Goal: Information Seeking & Learning: Check status

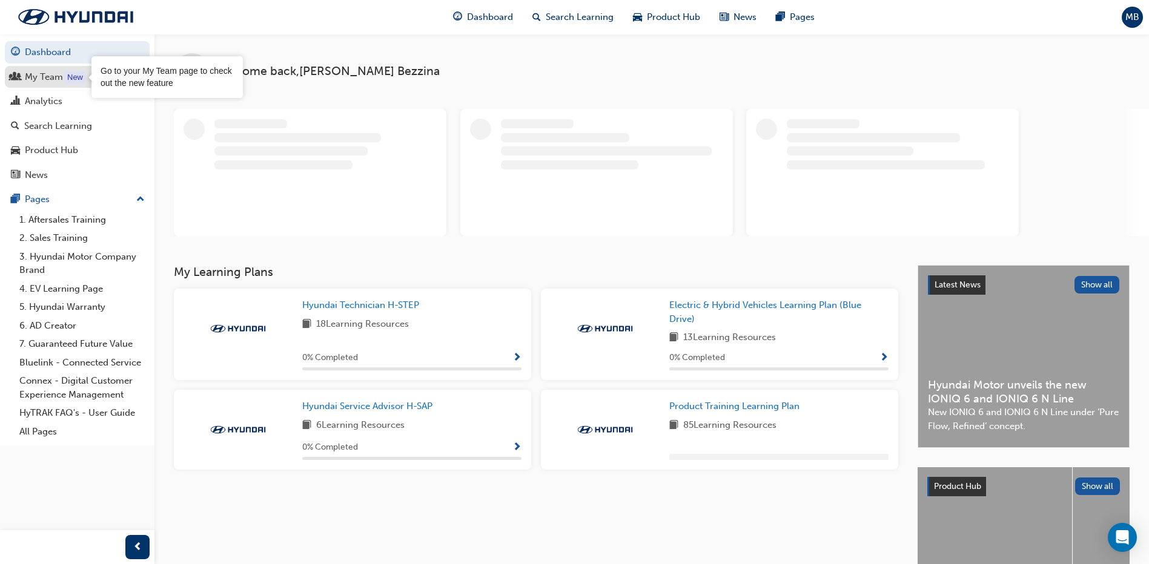
click at [78, 79] on div "New" at bounding box center [75, 77] width 21 height 12
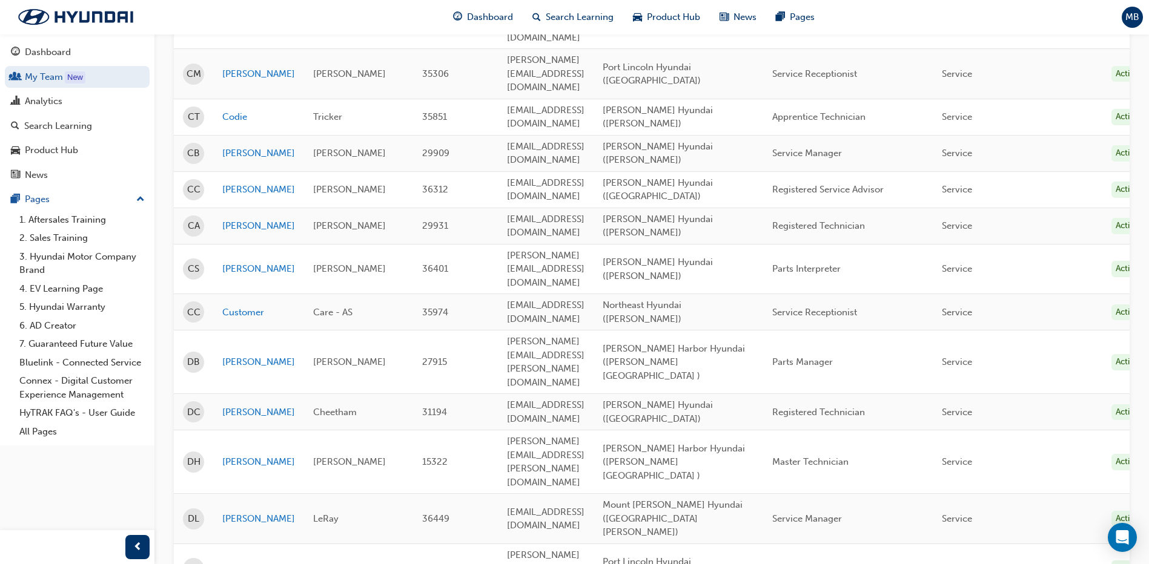
scroll to position [1496, 0]
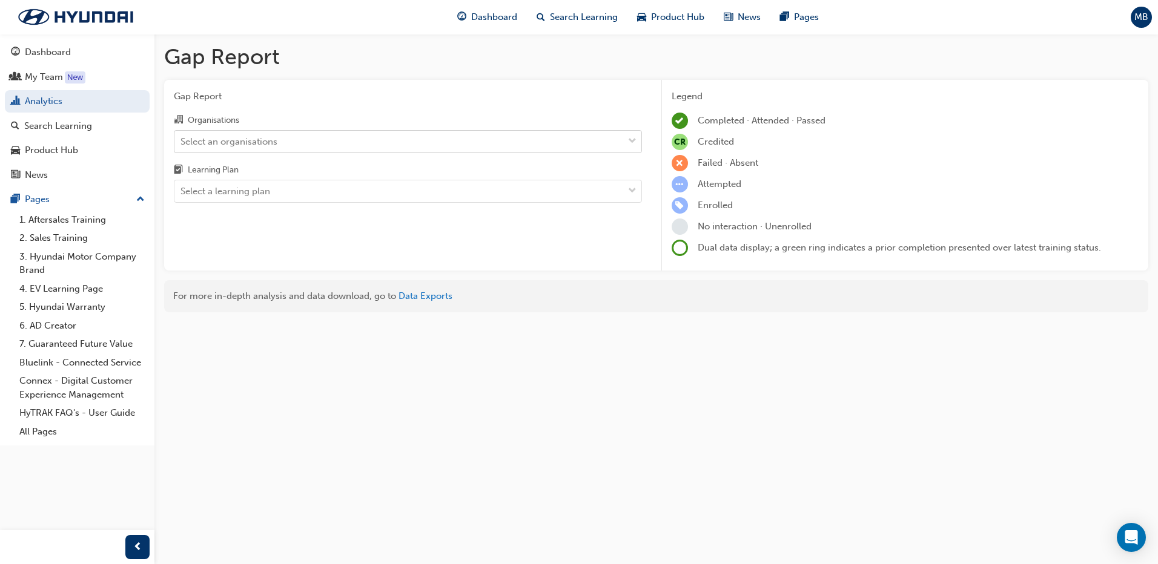
click at [262, 145] on div "Select an organisations" at bounding box center [228, 141] width 97 height 14
click at [182, 145] on input "Organisations Select an organisations" at bounding box center [180, 141] width 1 height 10
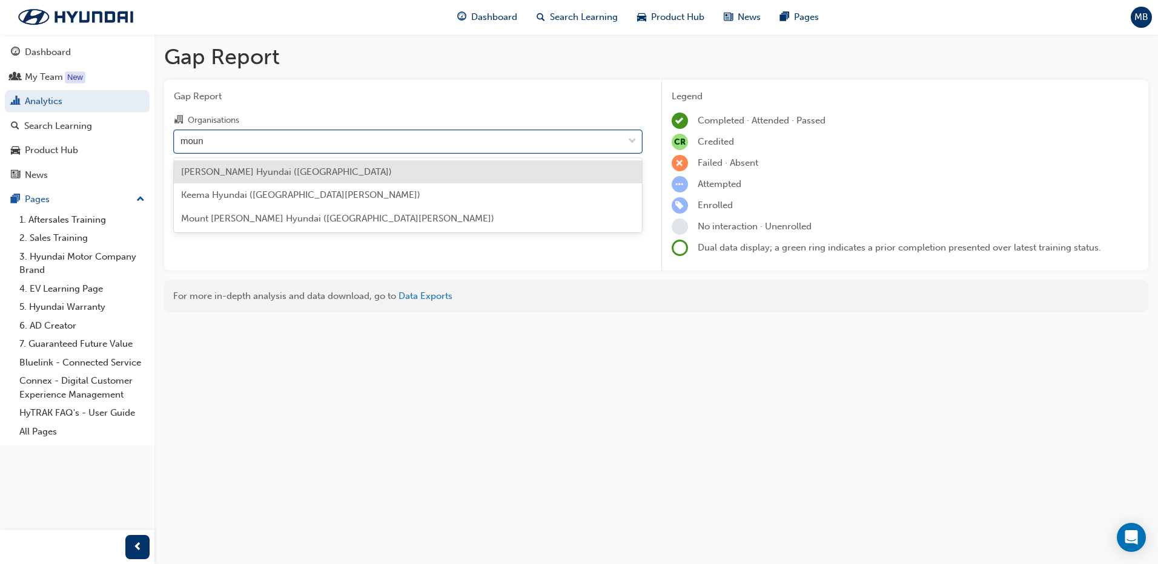
type input "mount"
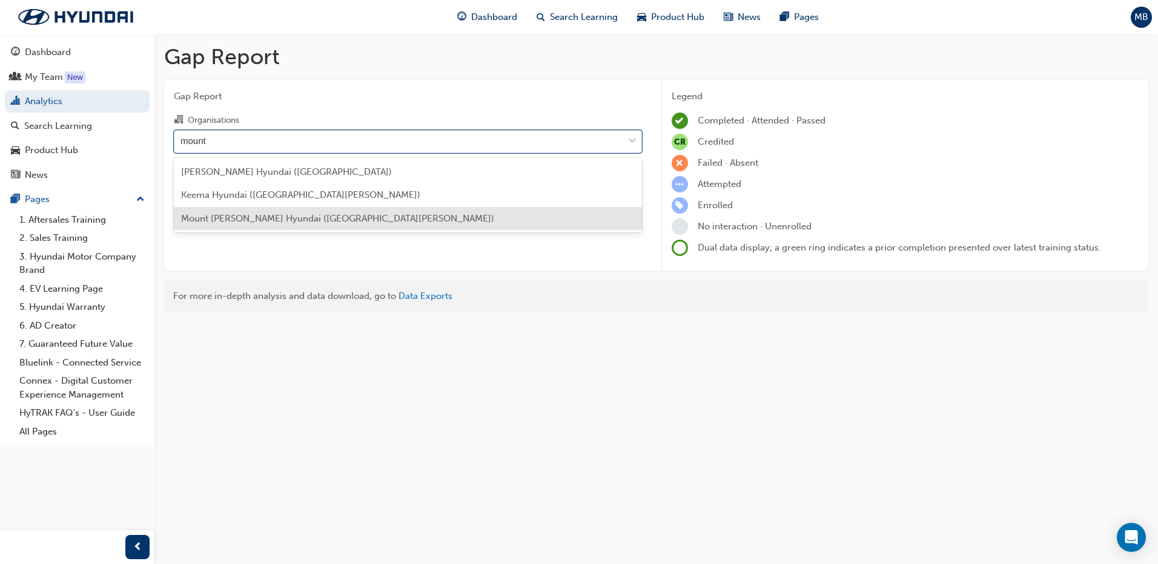
click at [236, 211] on div "Mount [PERSON_NAME] Hyundai ([GEOGRAPHIC_DATA][PERSON_NAME])" at bounding box center [408, 219] width 468 height 24
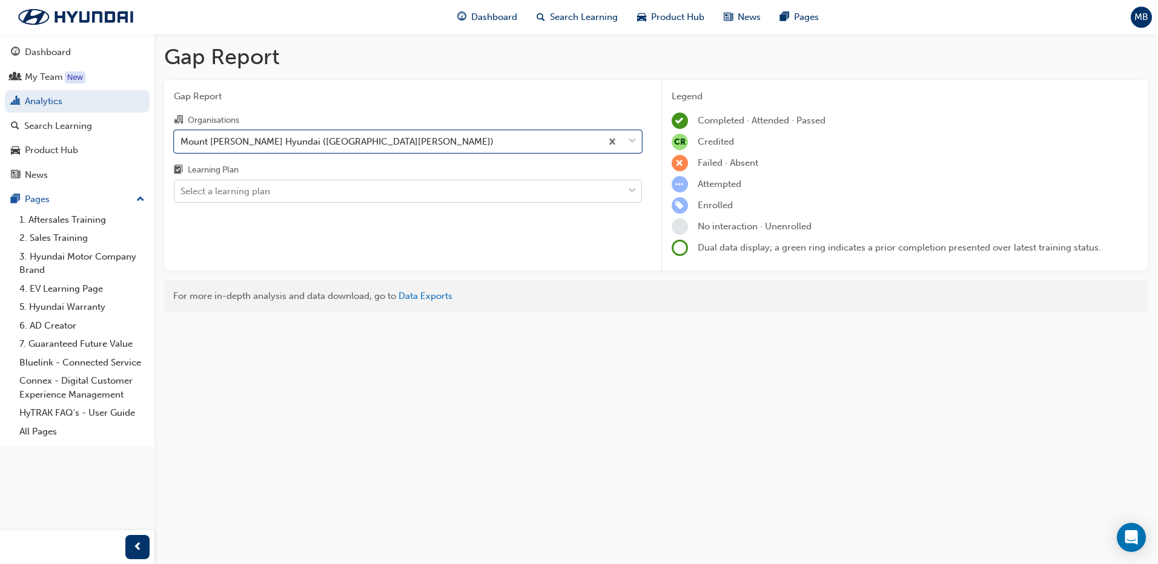
click at [242, 197] on div "Select a learning plan" at bounding box center [225, 192] width 90 height 14
click at [182, 196] on input "Learning Plan Select a learning plan" at bounding box center [180, 191] width 1 height 10
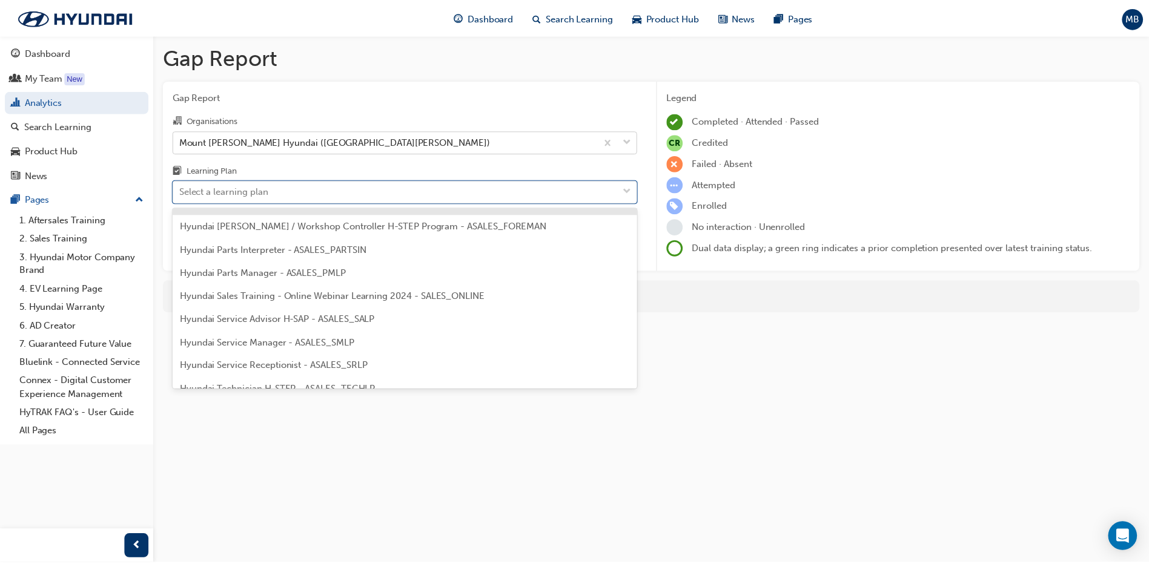
scroll to position [303, 0]
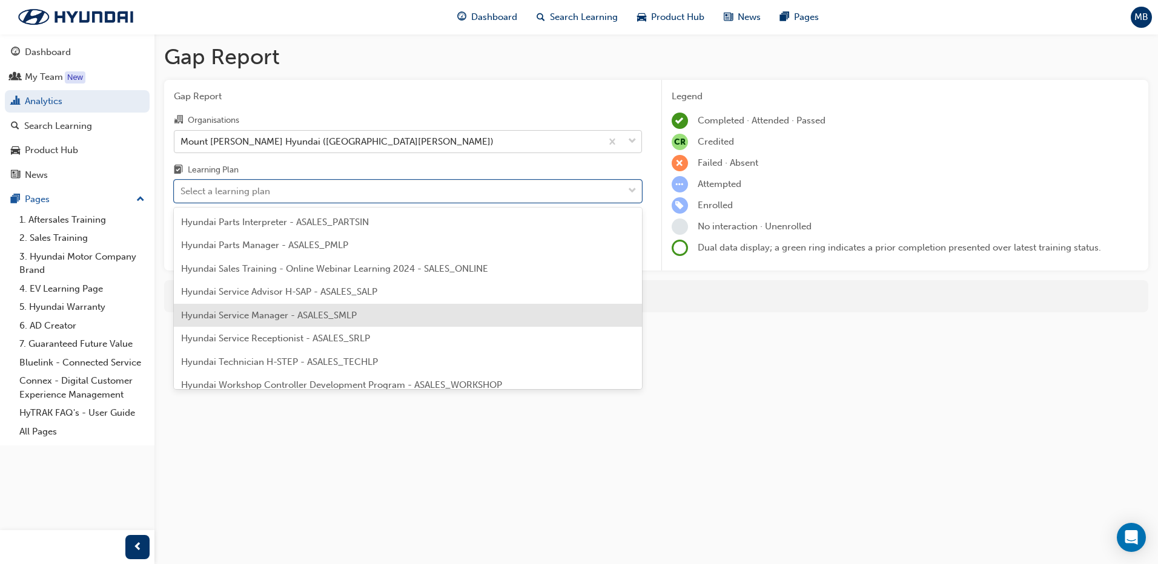
click at [242, 310] on span "Hyundai Service Manager - ASALES_SMLP" at bounding box center [269, 315] width 176 height 11
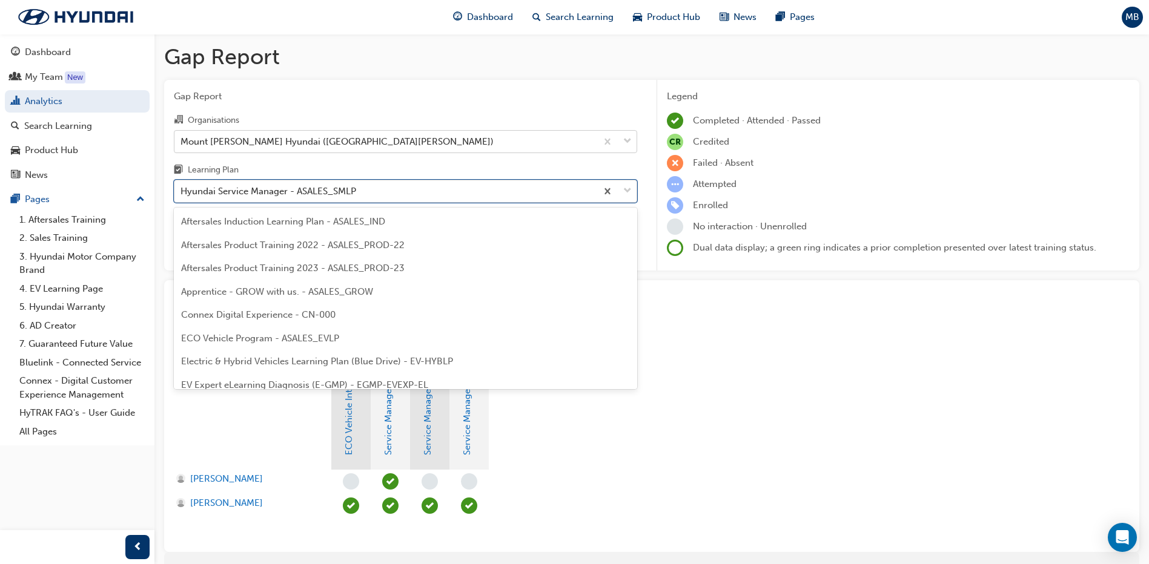
click at [374, 190] on div "Hyundai Service Manager - ASALES_SMLP" at bounding box center [385, 191] width 422 height 21
click at [182, 190] on input "Learning Plan option Hyundai Service Manager - ASALES_SMLP, selected. option Hy…" at bounding box center [180, 191] width 1 height 10
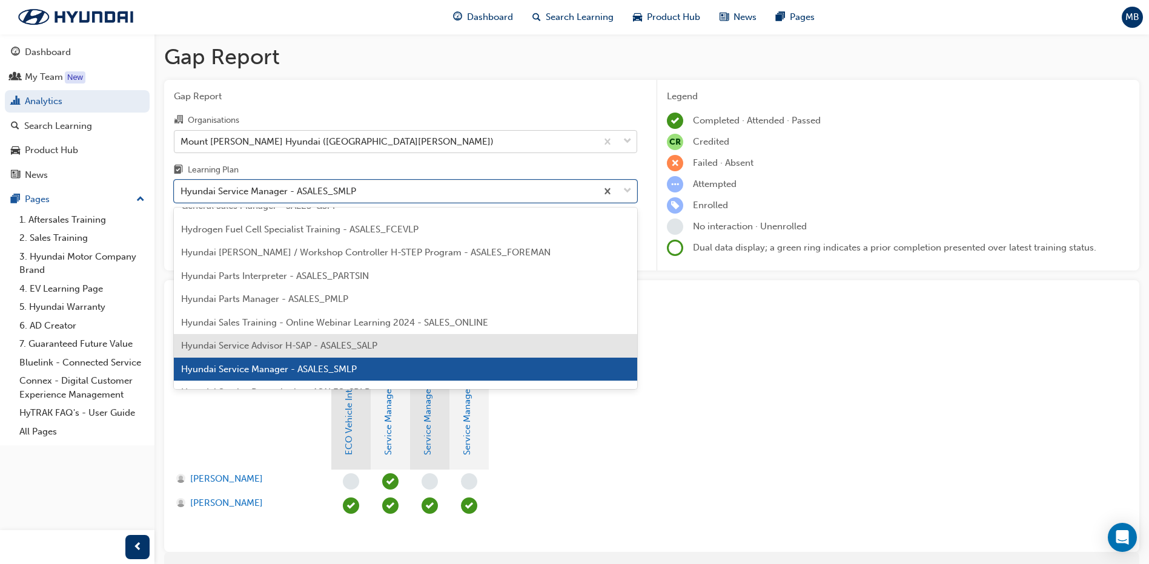
click at [344, 342] on span "Hyundai Service Advisor H-SAP - ASALES_SALP" at bounding box center [279, 345] width 196 height 11
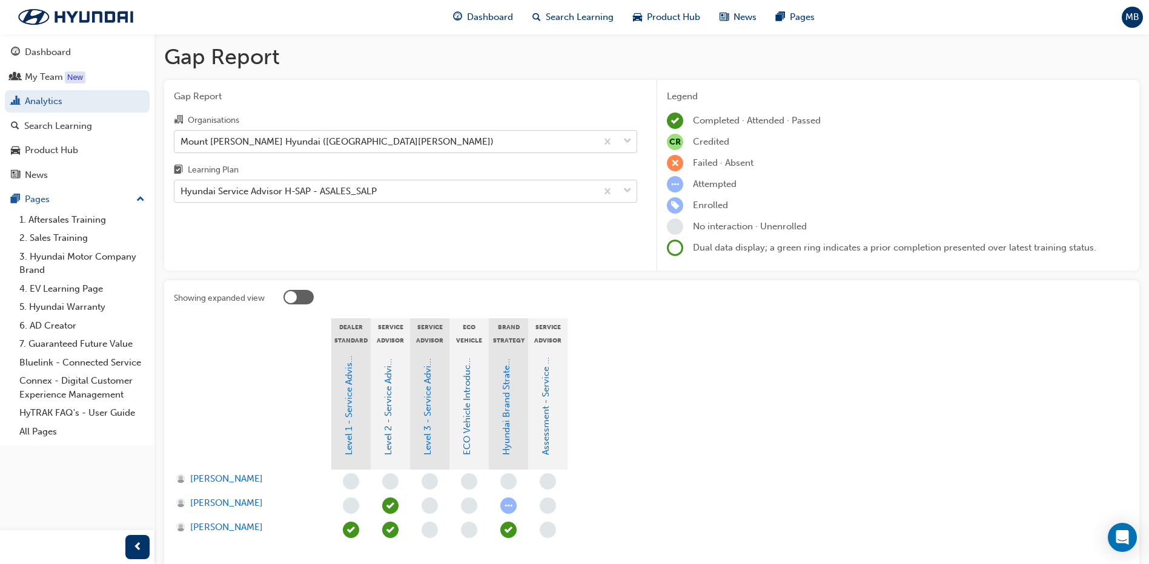
click at [507, 189] on div "Hyundai Service Advisor H-SAP - ASALES_SALP" at bounding box center [385, 191] width 422 height 21
click at [182, 189] on input "Learning Plan Hyundai Service Advisor H-SAP - ASALES_SALP" at bounding box center [180, 191] width 1 height 10
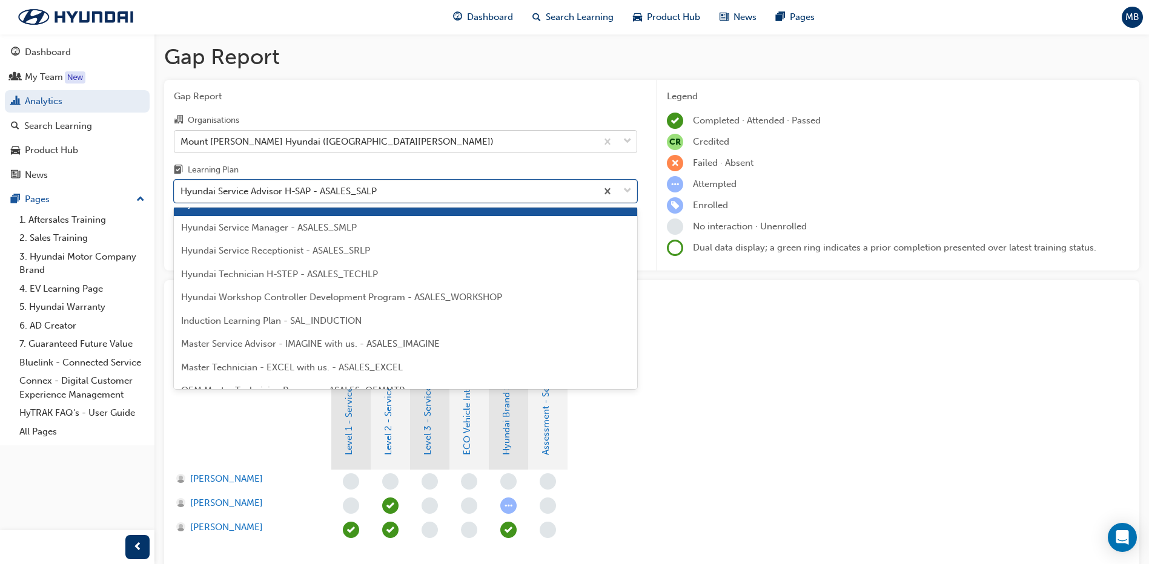
scroll to position [407, 0]
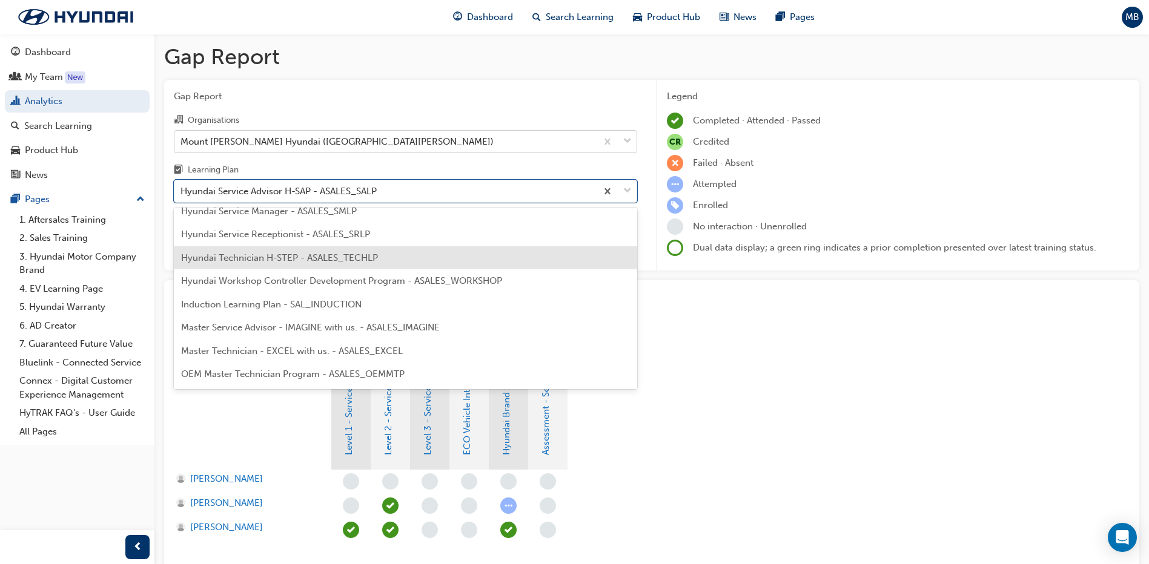
click at [444, 259] on div "Hyundai Technician H-STEP - ASALES_TECHLP" at bounding box center [405, 258] width 463 height 24
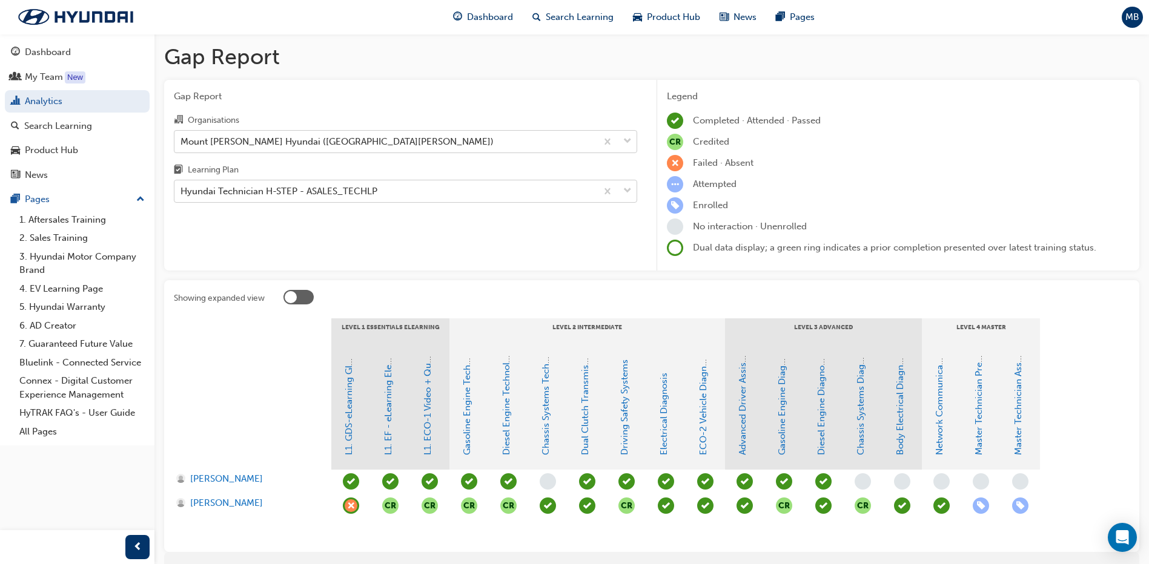
click at [278, 188] on div "Hyundai Technician H-STEP - ASALES_TECHLP" at bounding box center [278, 192] width 197 height 14
click at [182, 188] on input "Learning Plan Hyundai Technician H-STEP - ASALES_TECHLP" at bounding box center [180, 191] width 1 height 10
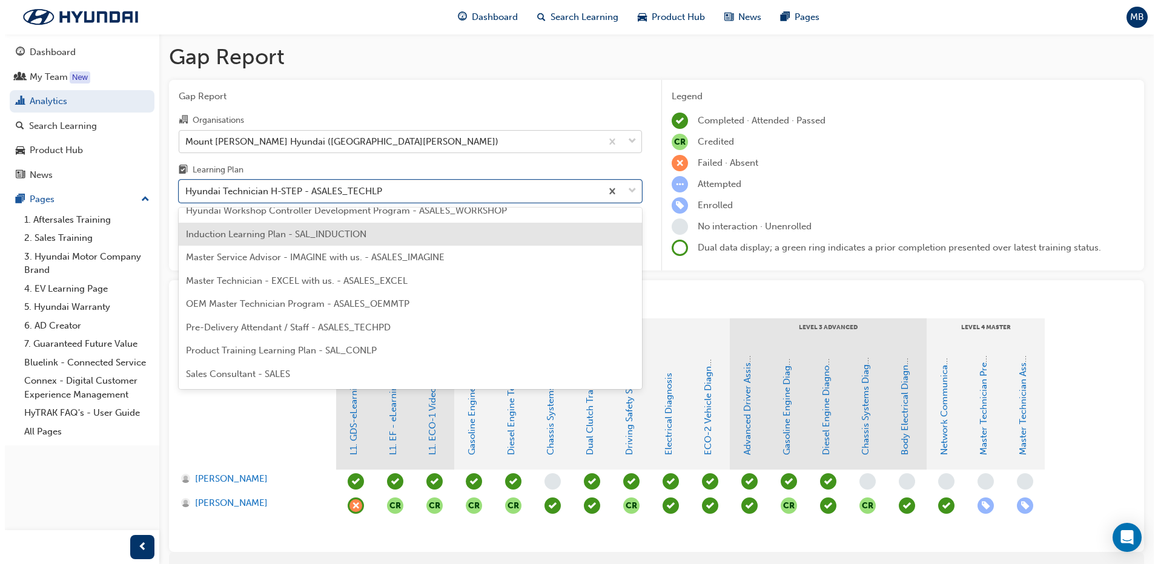
scroll to position [417, 0]
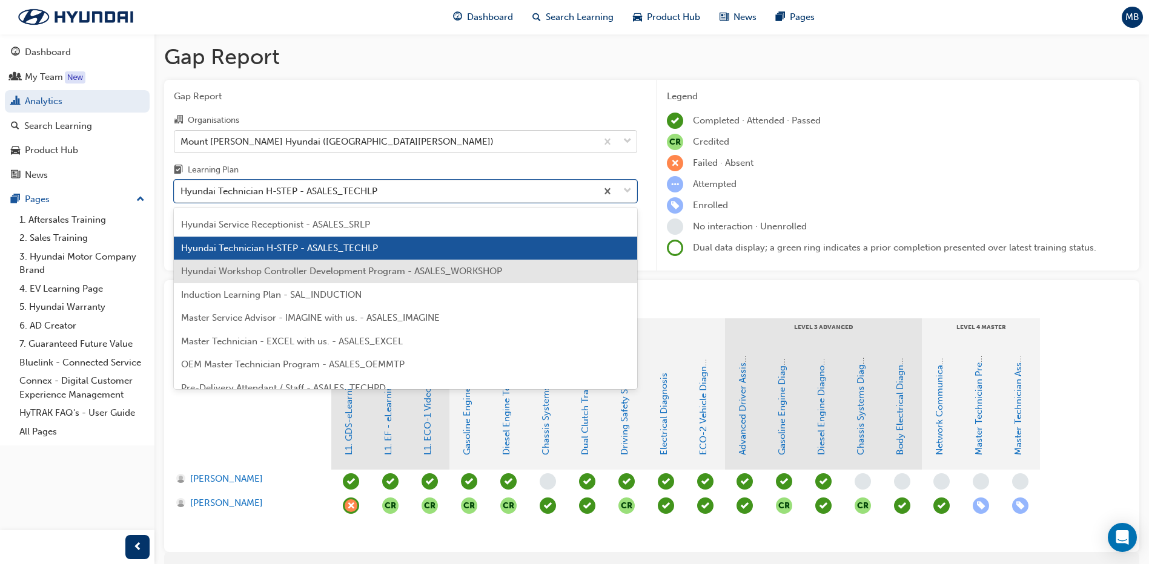
click at [297, 266] on span "Hyundai Workshop Controller Development Program - ASALES_WORKSHOP" at bounding box center [341, 271] width 321 height 11
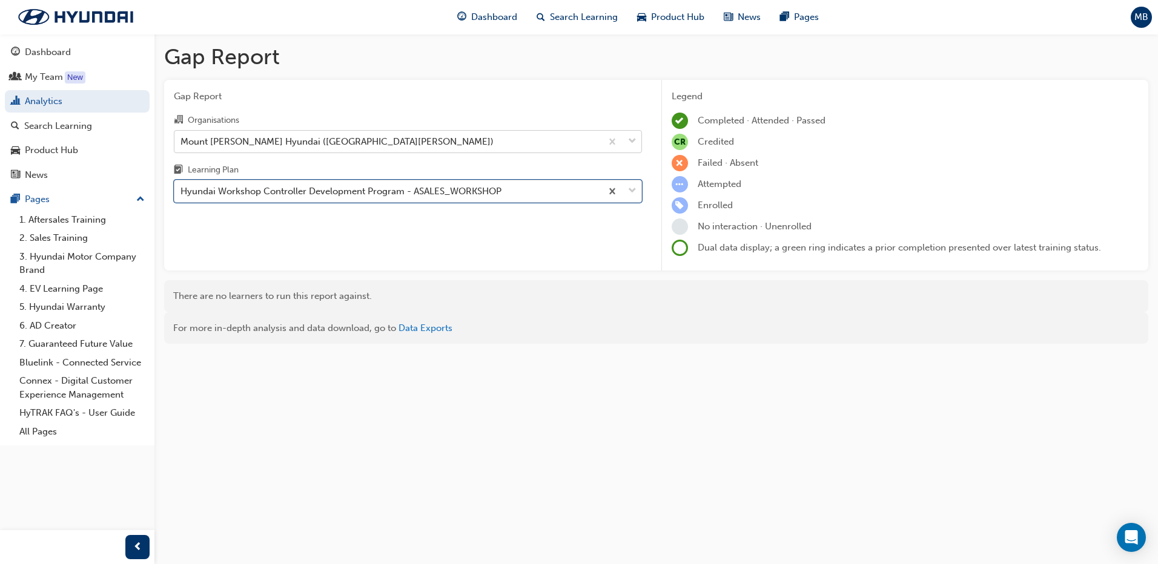
click at [326, 197] on div "Hyundai Workshop Controller Development Program - ASALES_WORKSHOP" at bounding box center [340, 192] width 321 height 14
click at [182, 196] on input "Learning Plan option Hyundai Workshop Controller Development Program - ASALES_W…" at bounding box center [180, 191] width 1 height 10
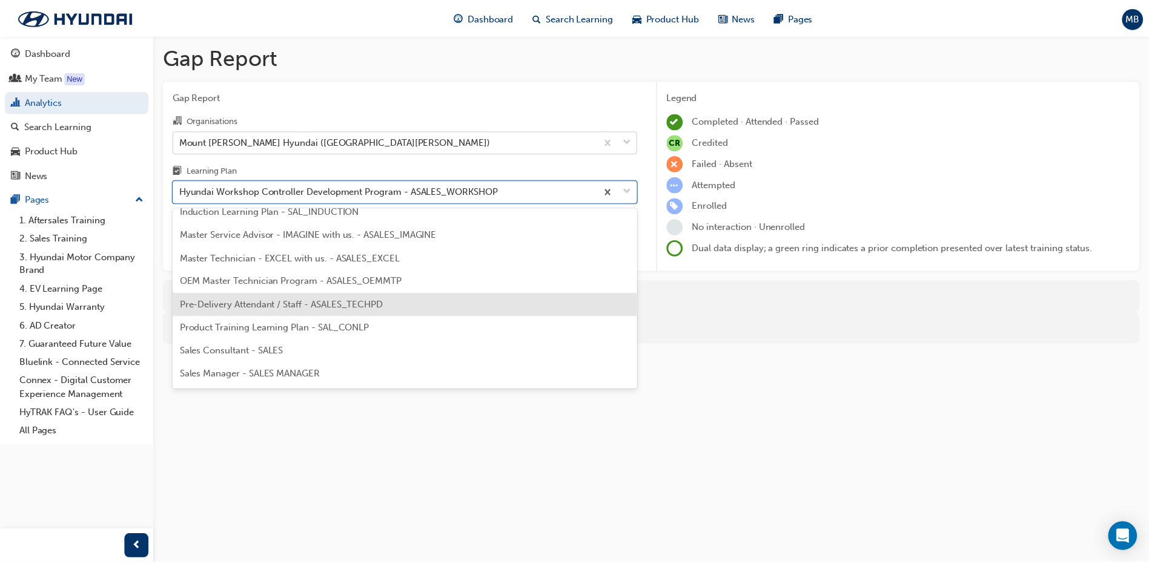
scroll to position [546, 0]
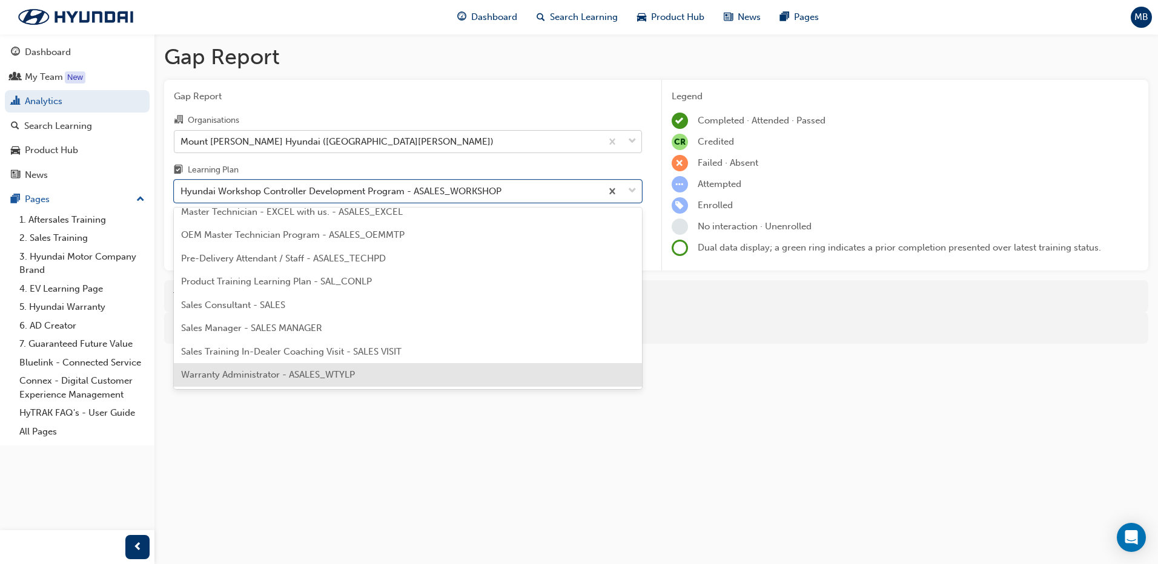
click at [314, 368] on div "Warranty Administrator - ASALES_WTYLP" at bounding box center [408, 375] width 468 height 24
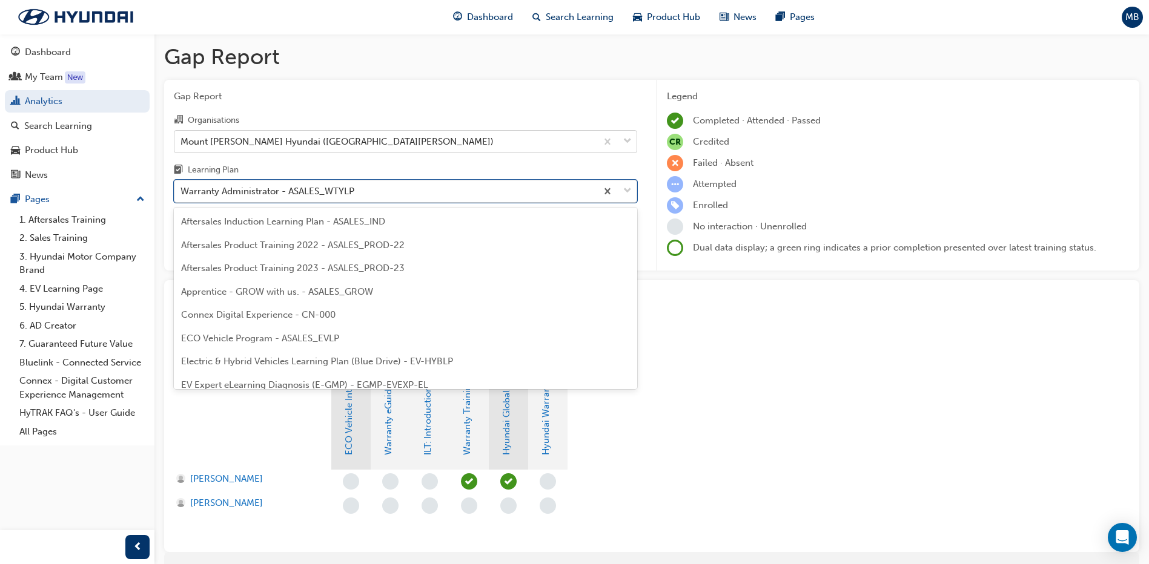
click at [382, 200] on div "Warranty Administrator - ASALES_WTYLP" at bounding box center [385, 191] width 422 height 21
click at [182, 196] on input "Learning Plan option Warranty Administrator - ASALES_WTYLP, selected. option Wa…" at bounding box center [180, 191] width 1 height 10
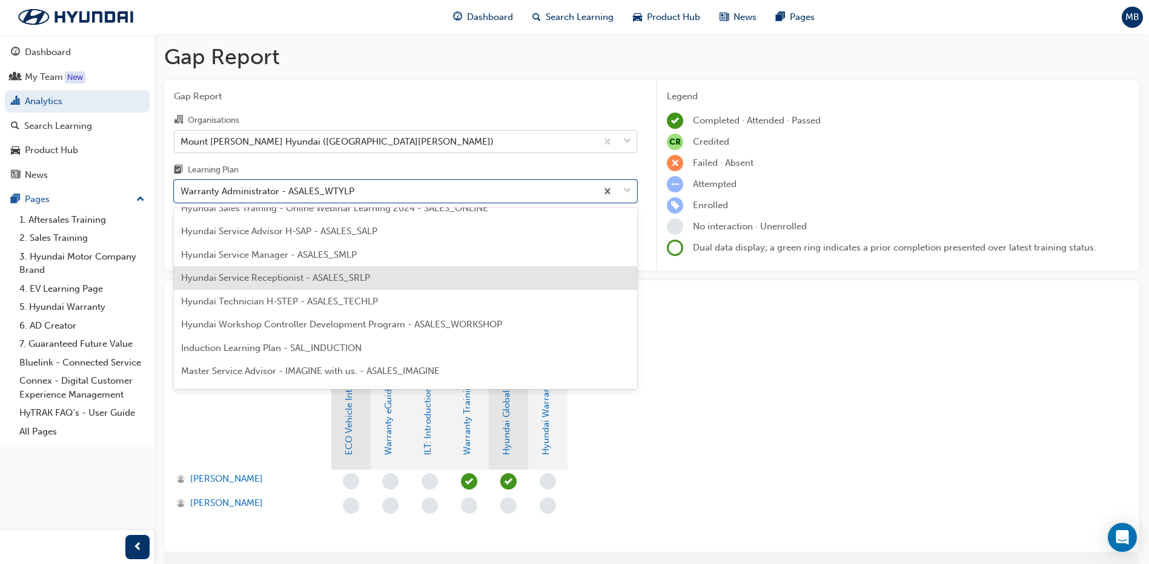
scroll to position [303, 0]
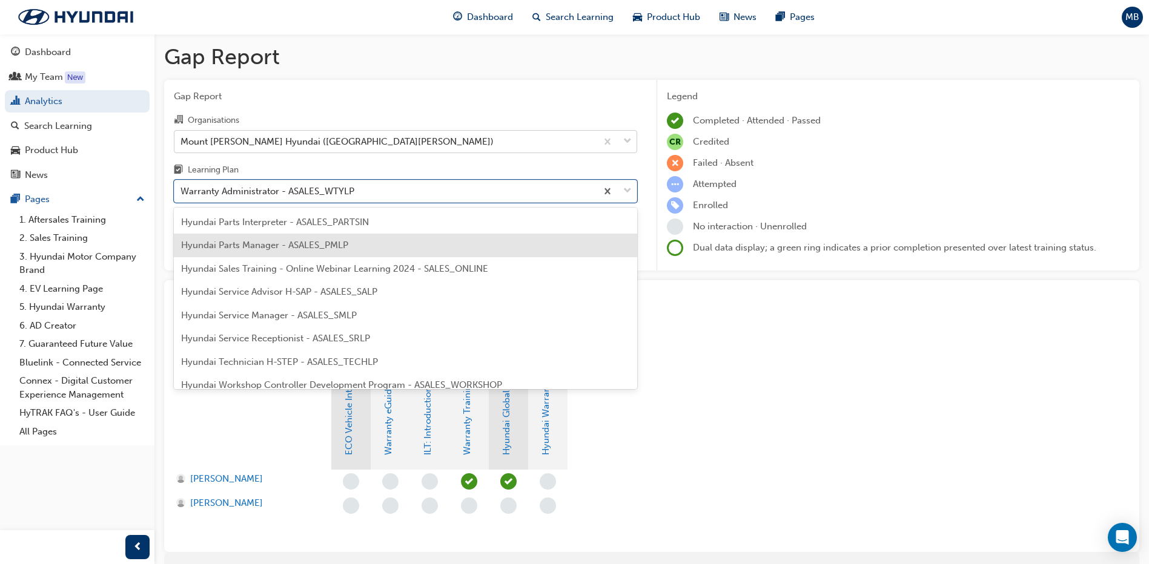
click at [319, 245] on span "Hyundai Parts Manager - ASALES_PMLP" at bounding box center [264, 245] width 167 height 11
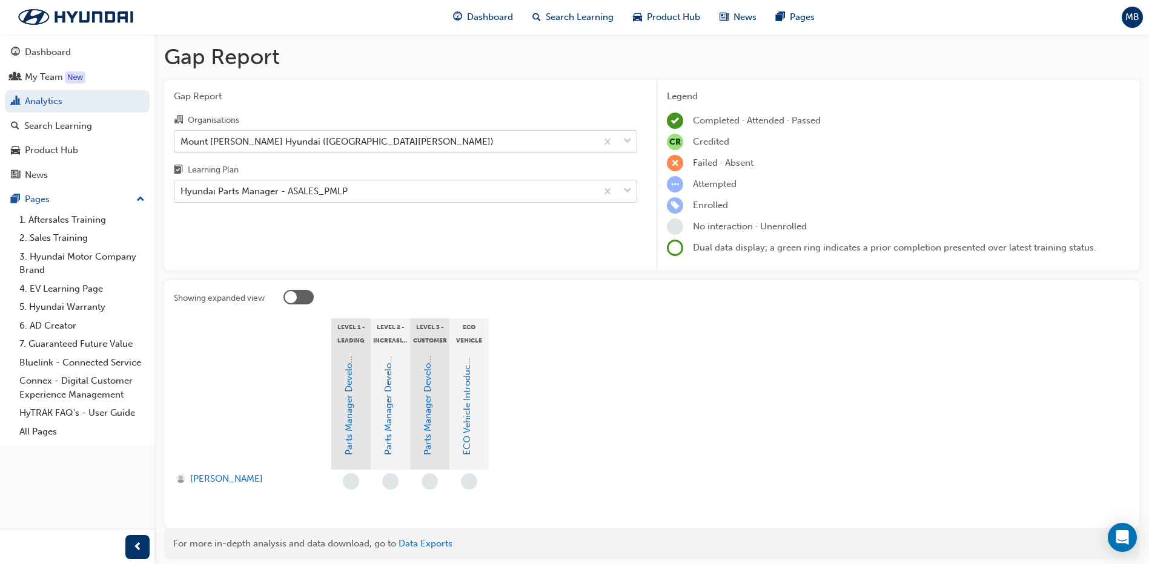
click at [274, 191] on div "Hyundai Parts Manager - ASALES_PMLP" at bounding box center [263, 192] width 167 height 14
click at [182, 191] on input "Learning Plan Hyundai Parts Manager - ASALES_PMLP" at bounding box center [180, 191] width 1 height 10
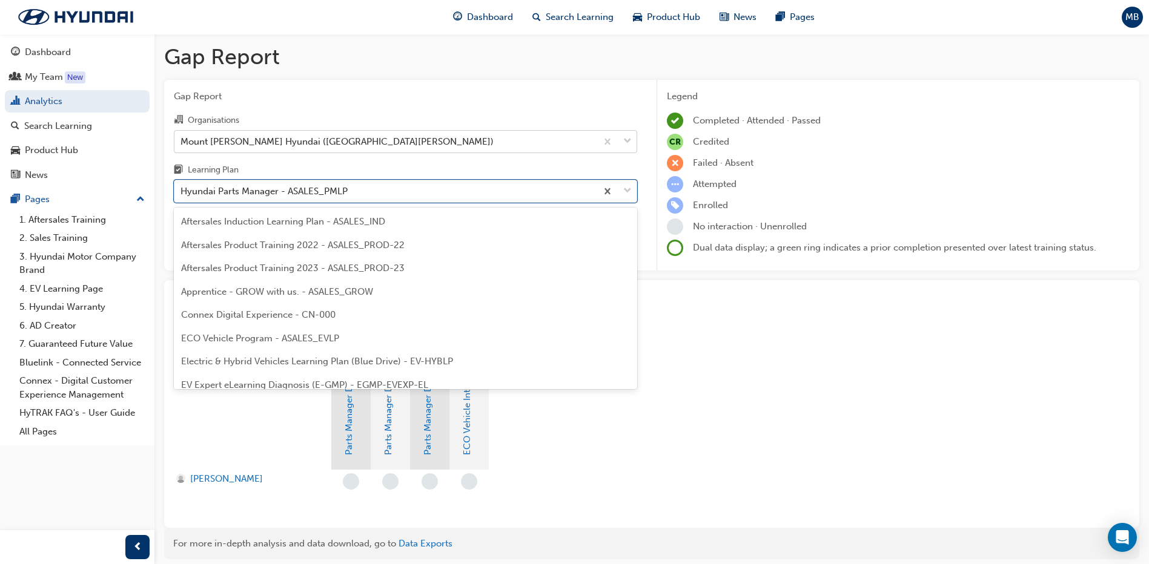
scroll to position [179, 0]
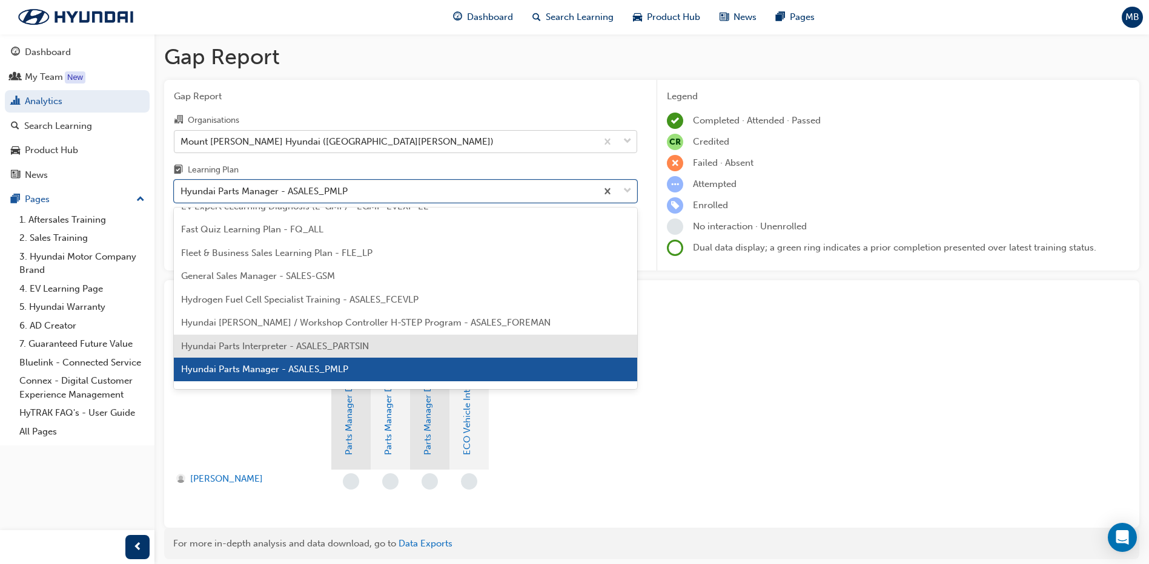
click at [260, 342] on span "Hyundai Parts Interpreter - ASALES_PARTSIN" at bounding box center [275, 346] width 188 height 11
